Goal: Communication & Community: Answer question/provide support

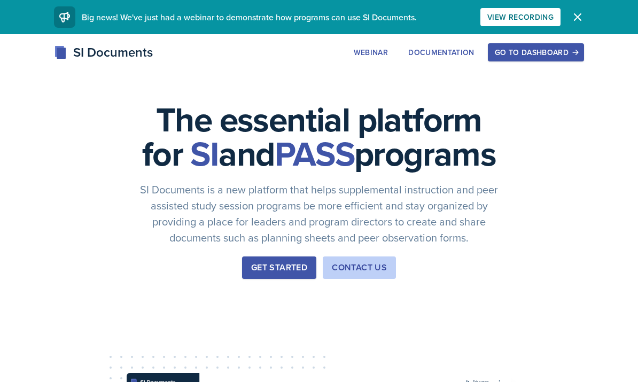
click at [514, 57] on div "Go to Dashboard" at bounding box center [536, 52] width 82 height 9
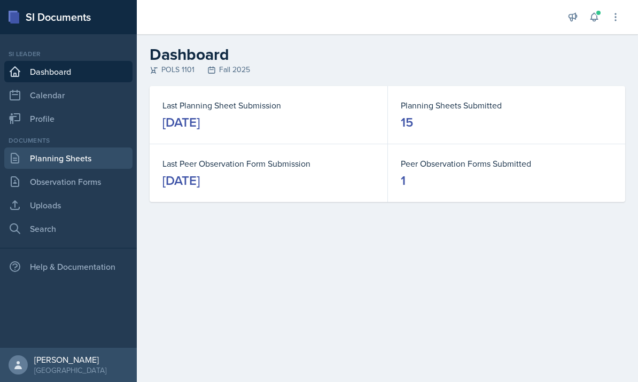
click at [84, 158] on link "Planning Sheets" at bounding box center [68, 158] width 128 height 21
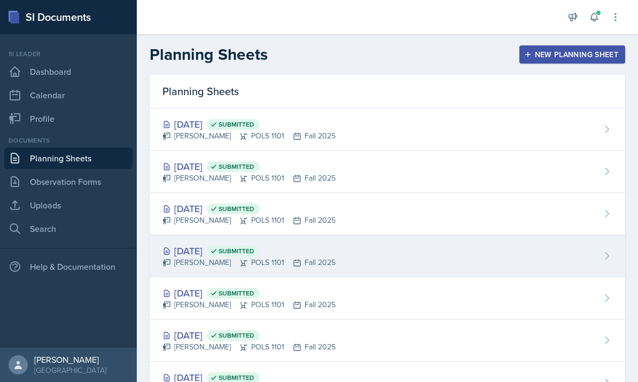
click at [301, 266] on div "[PERSON_NAME] POLS 1101 Fall 2025" at bounding box center [248, 262] width 173 height 11
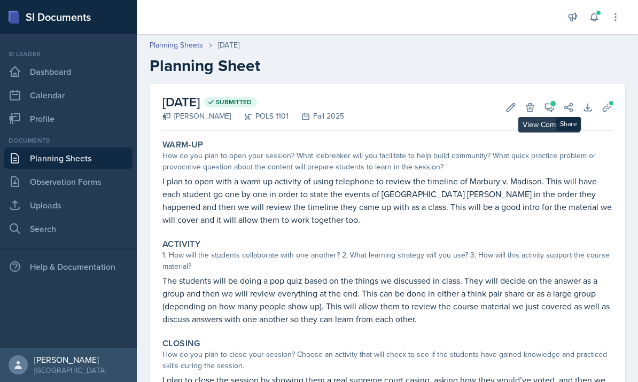
click at [549, 110] on icon at bounding box center [550, 108] width 8 height 8
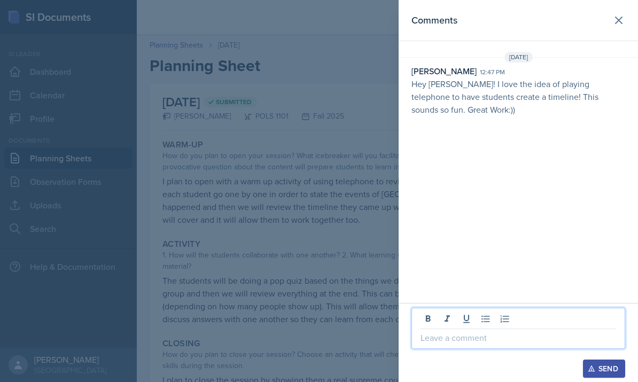
click at [469, 338] on p at bounding box center [519, 337] width 196 height 13
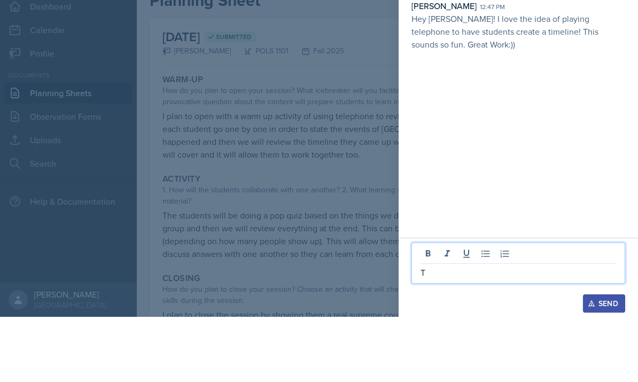
scroll to position [40, 0]
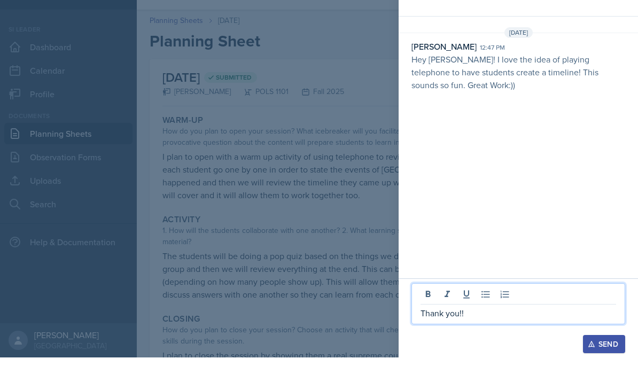
click at [599, 365] on div "Send" at bounding box center [604, 369] width 28 height 9
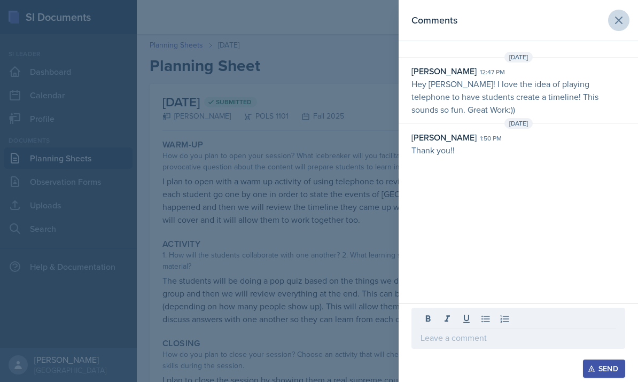
click at [617, 23] on icon at bounding box center [619, 20] width 13 height 13
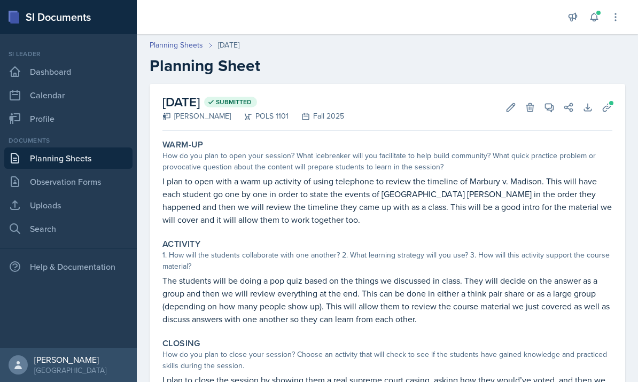
click at [39, 148] on link "Planning Sheets" at bounding box center [68, 158] width 128 height 21
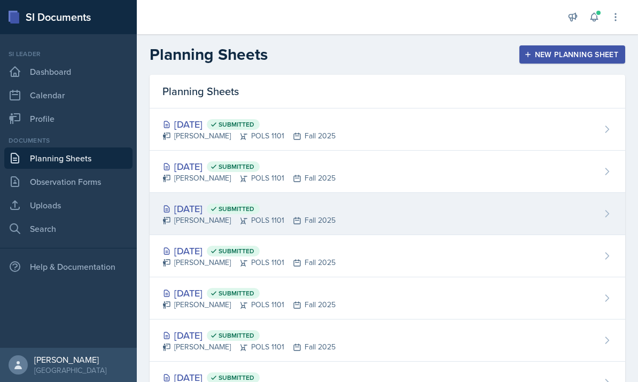
click at [345, 211] on div "[DATE] Submitted Malk Almimar POLS 1101 Fall 2025" at bounding box center [388, 214] width 476 height 42
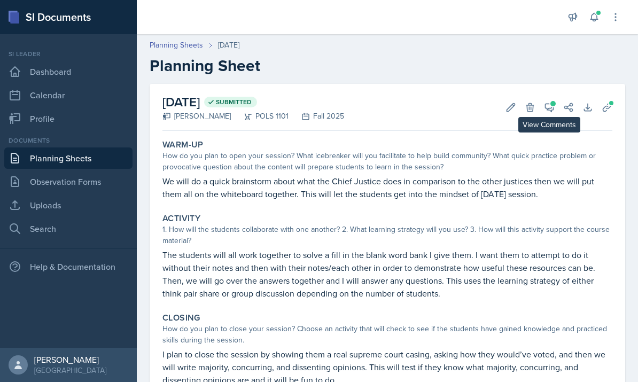
click at [554, 108] on icon at bounding box center [550, 108] width 8 height 8
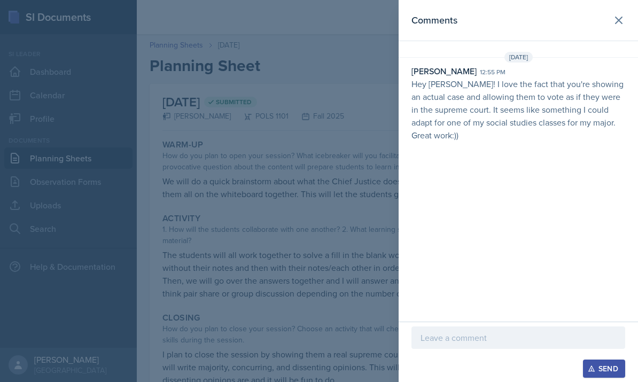
click at [476, 381] on div "Send" at bounding box center [518, 352] width 239 height 60
click at [471, 376] on div "Send" at bounding box center [519, 369] width 214 height 18
click at [458, 375] on div "Send" at bounding box center [519, 369] width 214 height 18
click at [477, 378] on div "Send" at bounding box center [518, 352] width 239 height 60
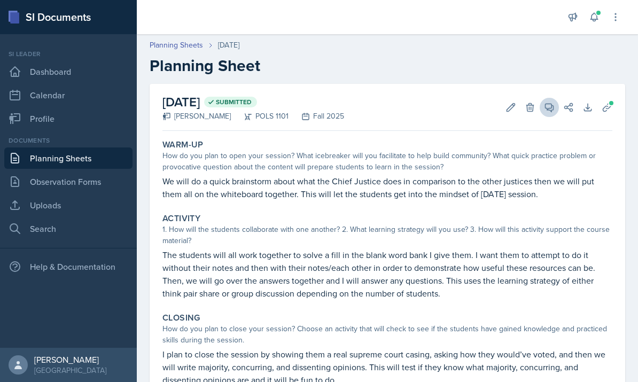
click at [545, 100] on button "View Comments" at bounding box center [549, 107] width 19 height 19
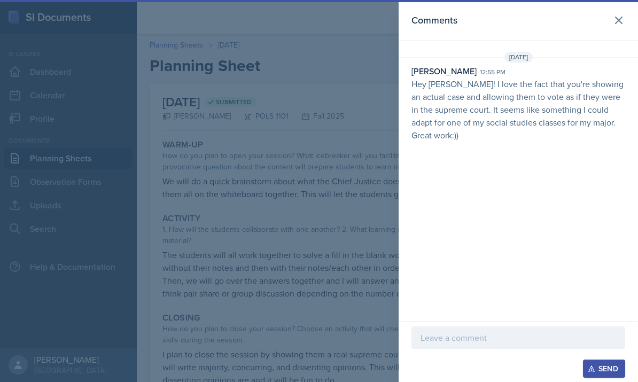
click at [500, 332] on p at bounding box center [519, 337] width 196 height 13
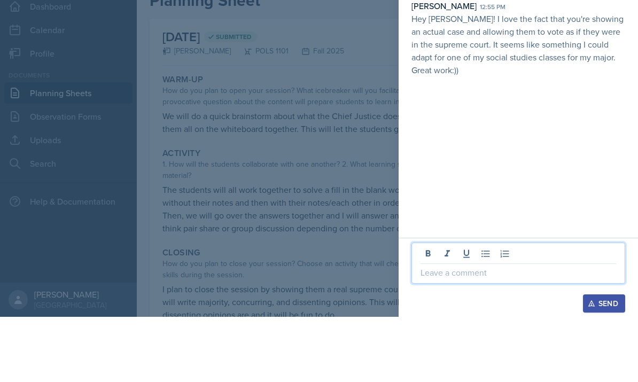
scroll to position [40, 0]
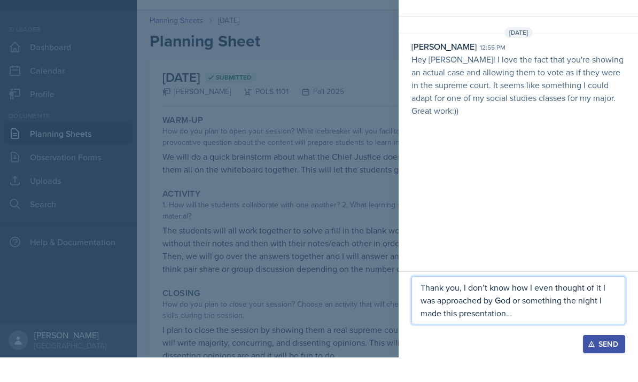
click at [601, 365] on div "Send" at bounding box center [604, 369] width 28 height 9
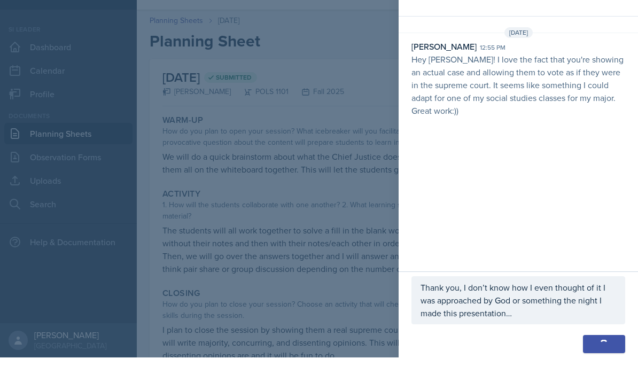
scroll to position [26, 0]
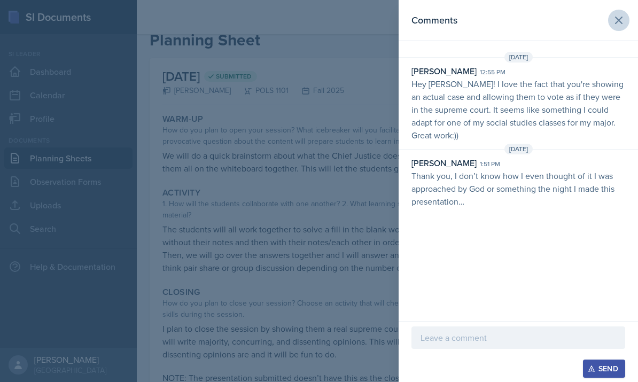
click at [611, 19] on button at bounding box center [618, 20] width 21 height 21
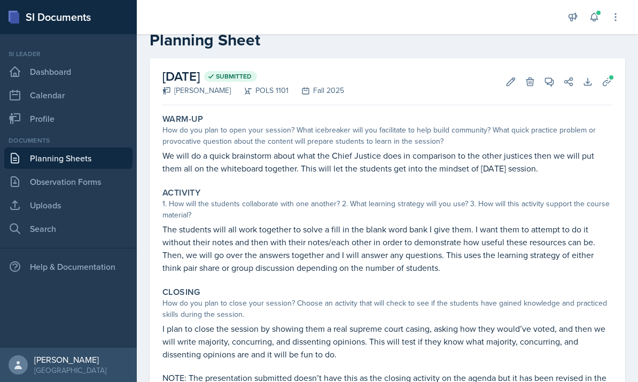
click at [91, 148] on link "Planning Sheets" at bounding box center [68, 158] width 128 height 21
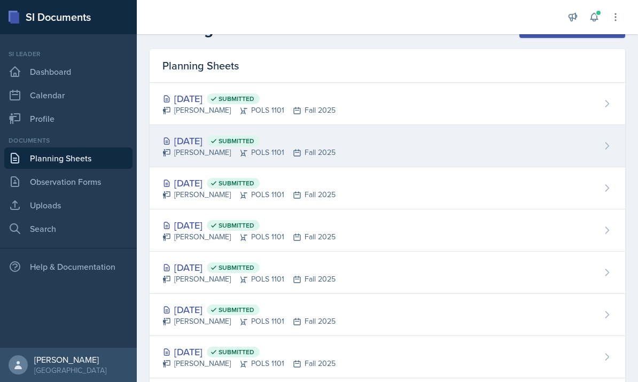
click at [370, 150] on div "Oct 7th, 2025 Submitted Malk Almimar POLS 1101 Fall 2025" at bounding box center [388, 146] width 476 height 42
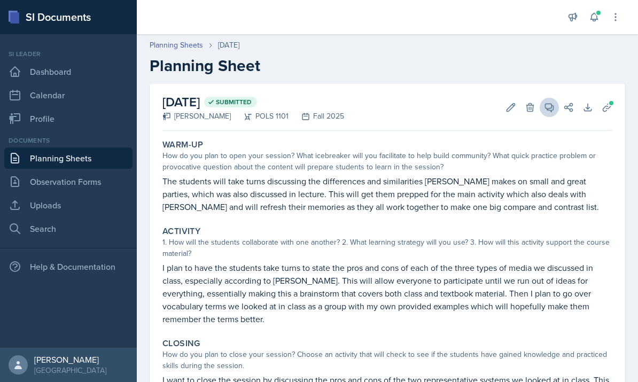
click at [546, 112] on icon at bounding box center [549, 107] width 11 height 11
